Goal: Find specific page/section: Find specific page/section

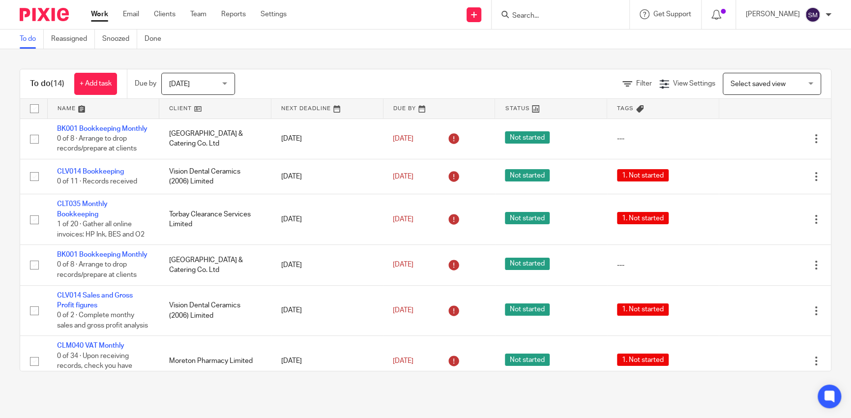
click at [519, 18] on input "Search" at bounding box center [556, 16] width 89 height 9
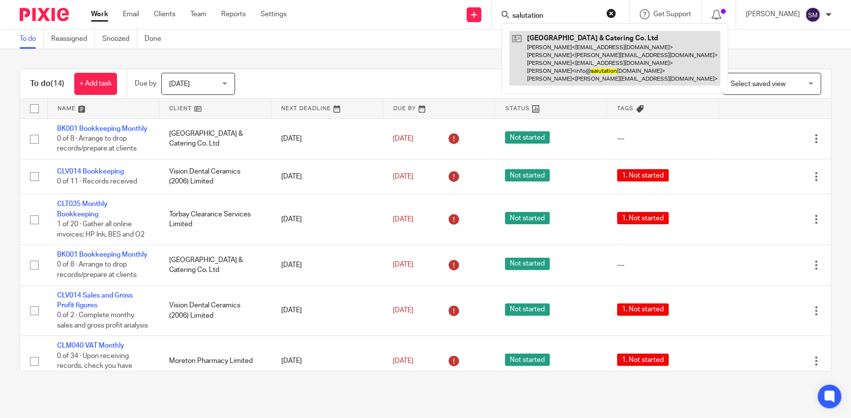
type input "salutation"
click at [548, 58] on link at bounding box center [615, 58] width 211 height 55
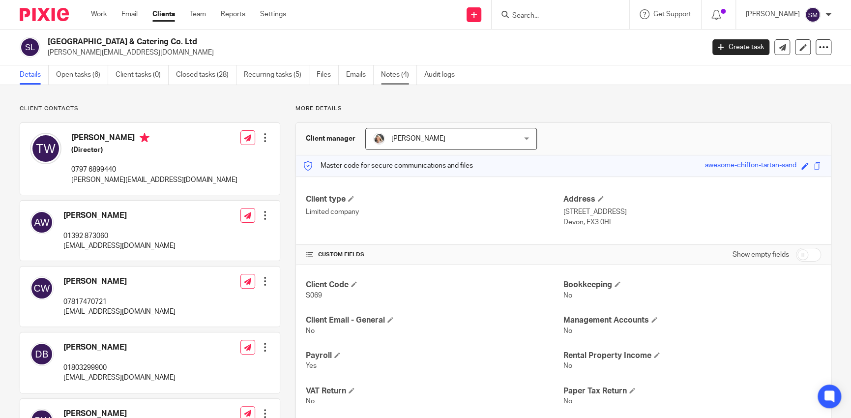
click at [387, 80] on link "Notes (4)" at bounding box center [399, 74] width 36 height 19
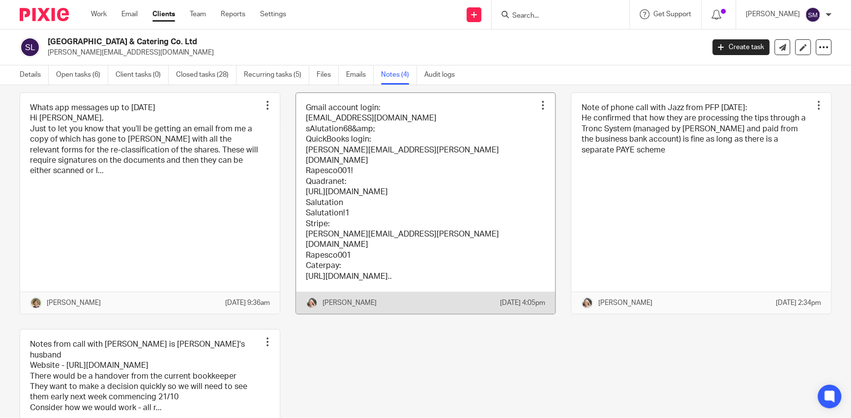
scroll to position [111, 0]
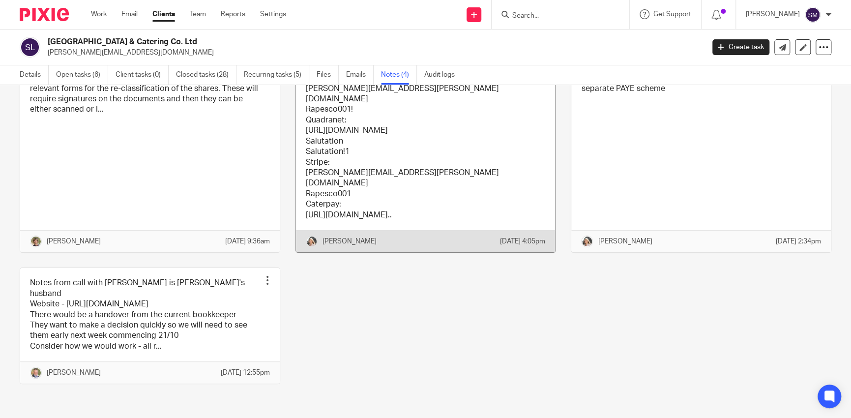
click at [296, 31] on link at bounding box center [426, 141] width 260 height 221
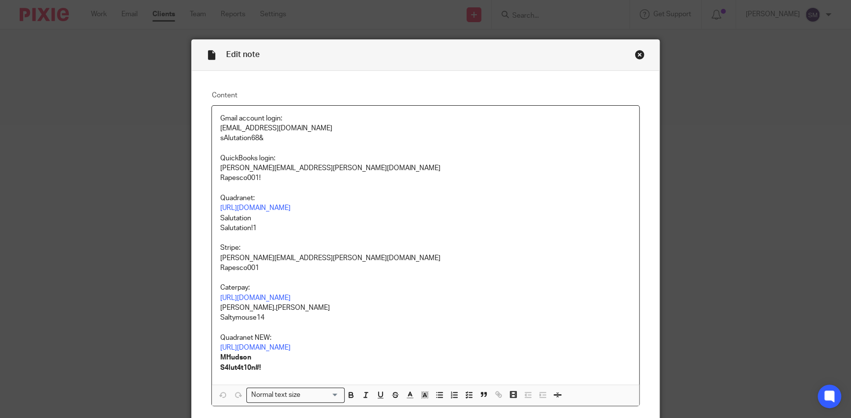
click at [637, 53] on div "Close this dialog window" at bounding box center [640, 55] width 10 height 10
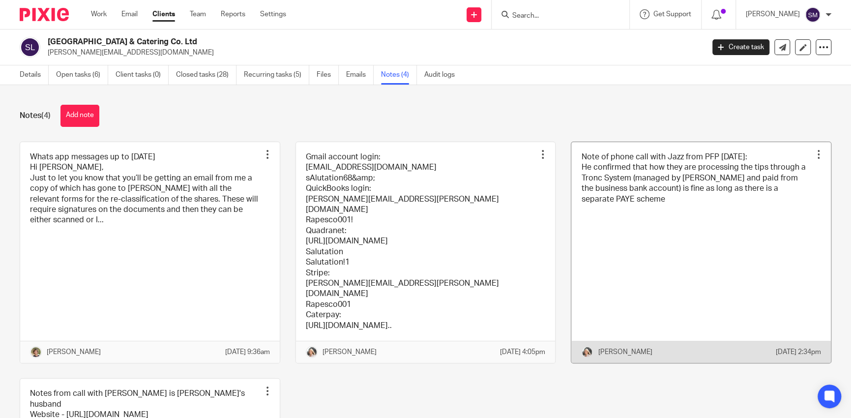
scroll to position [111, 0]
